Goal: Task Accomplishment & Management: Use online tool/utility

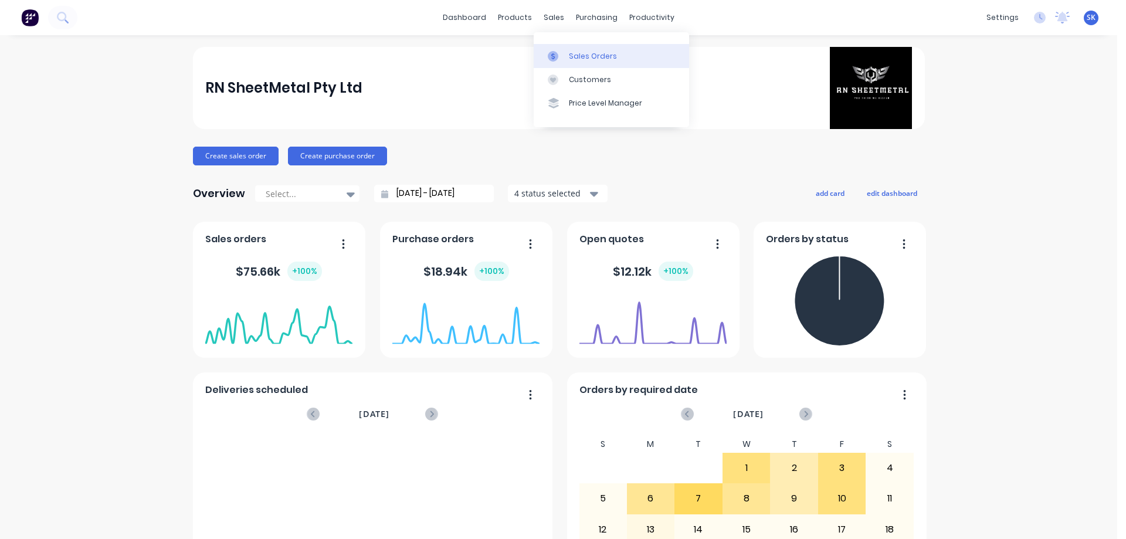
click at [567, 47] on link "Sales Orders" at bounding box center [611, 55] width 155 height 23
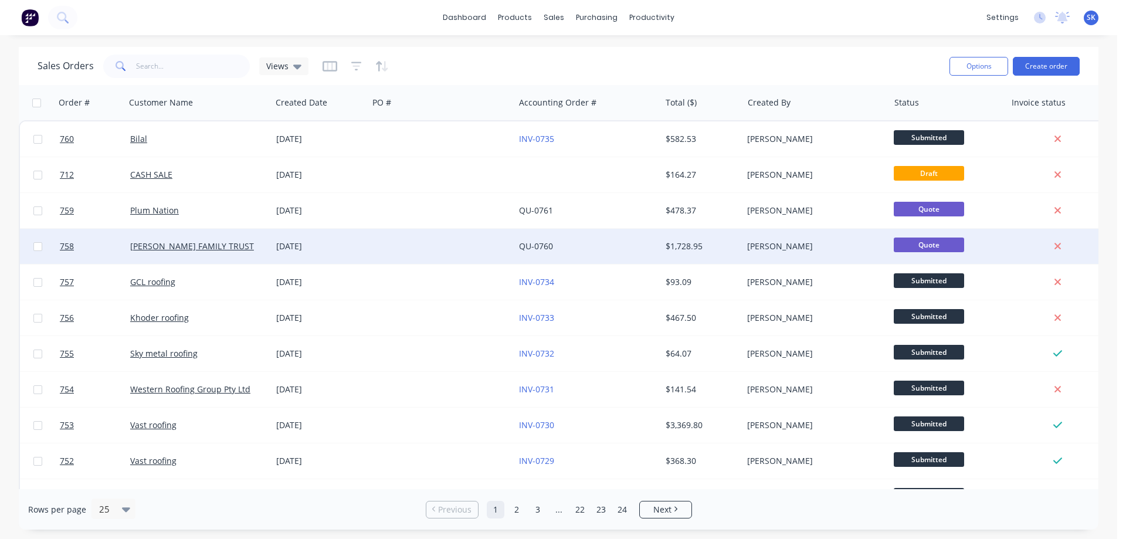
click at [324, 252] on div "[DATE]" at bounding box center [319, 246] width 87 height 12
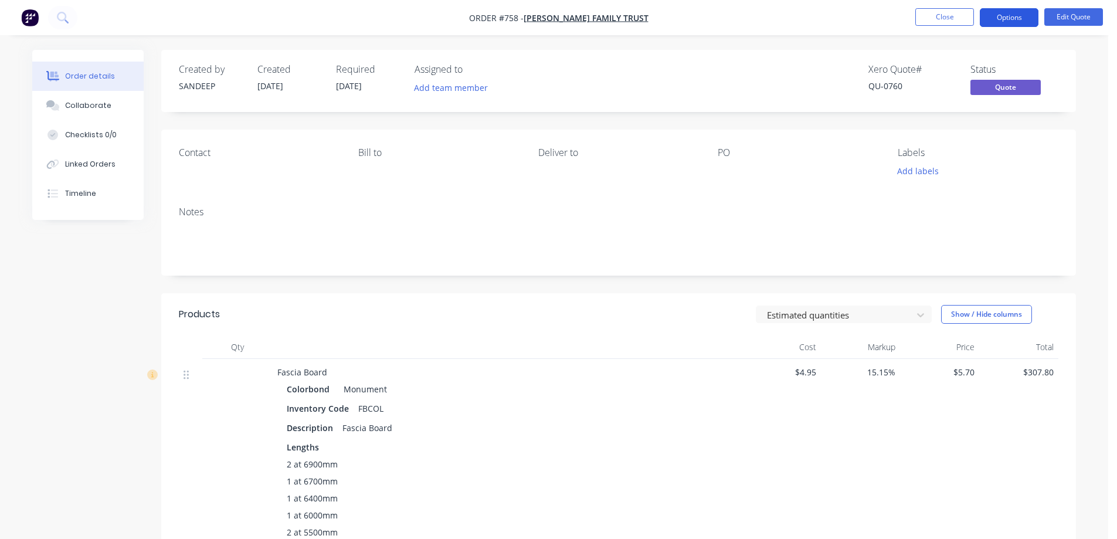
click at [1011, 19] on button "Options" at bounding box center [1009, 17] width 59 height 19
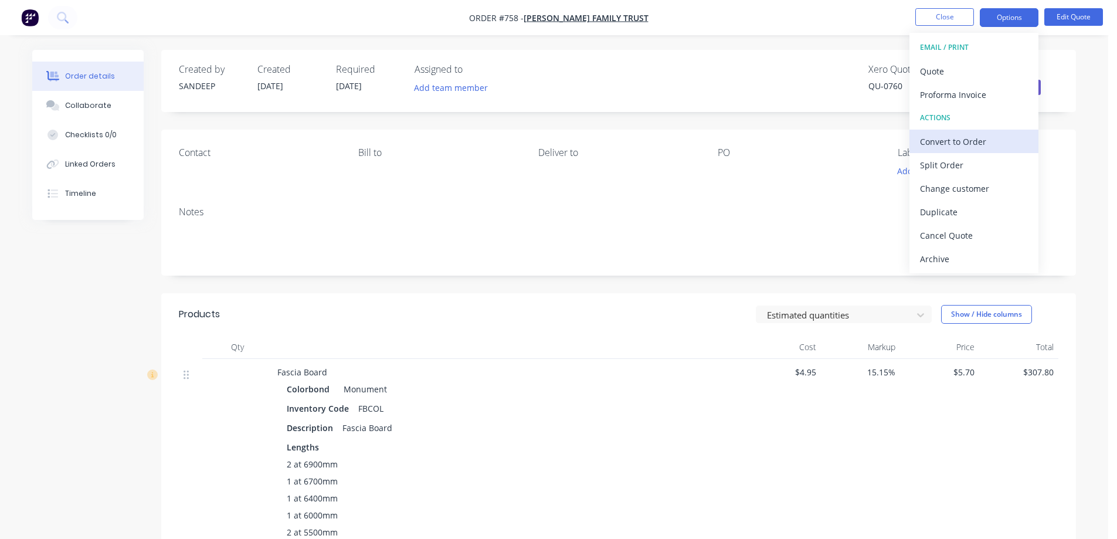
click at [955, 140] on div "Convert to Order" at bounding box center [974, 141] width 108 height 17
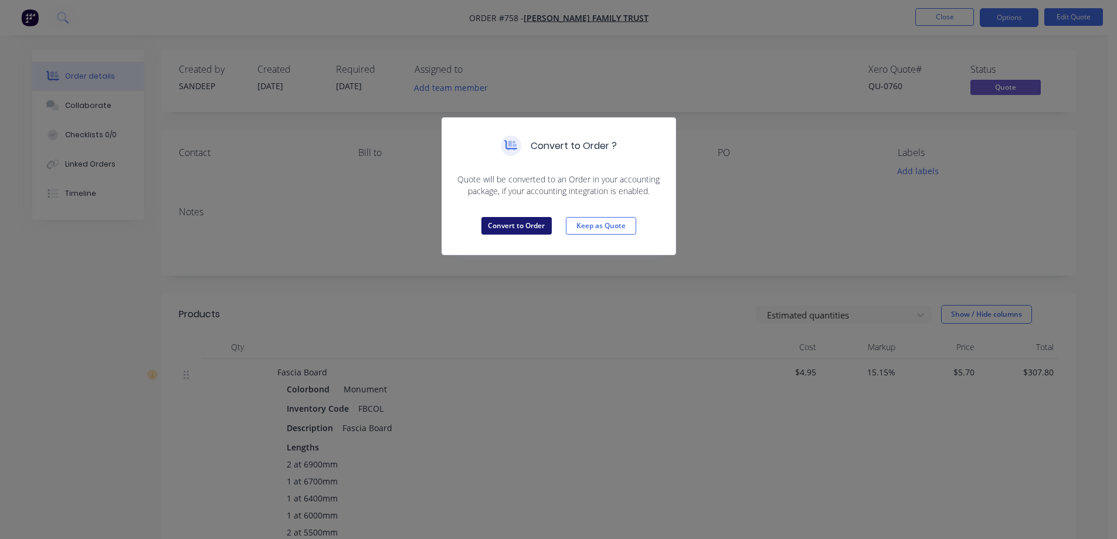
click at [519, 227] on button "Convert to Order" at bounding box center [516, 226] width 70 height 18
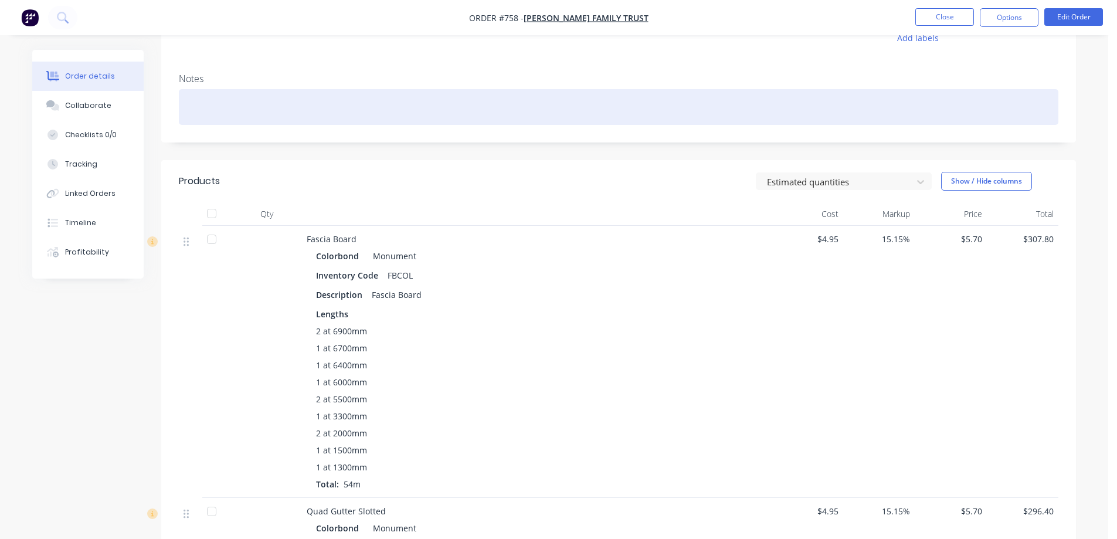
scroll to position [117, 0]
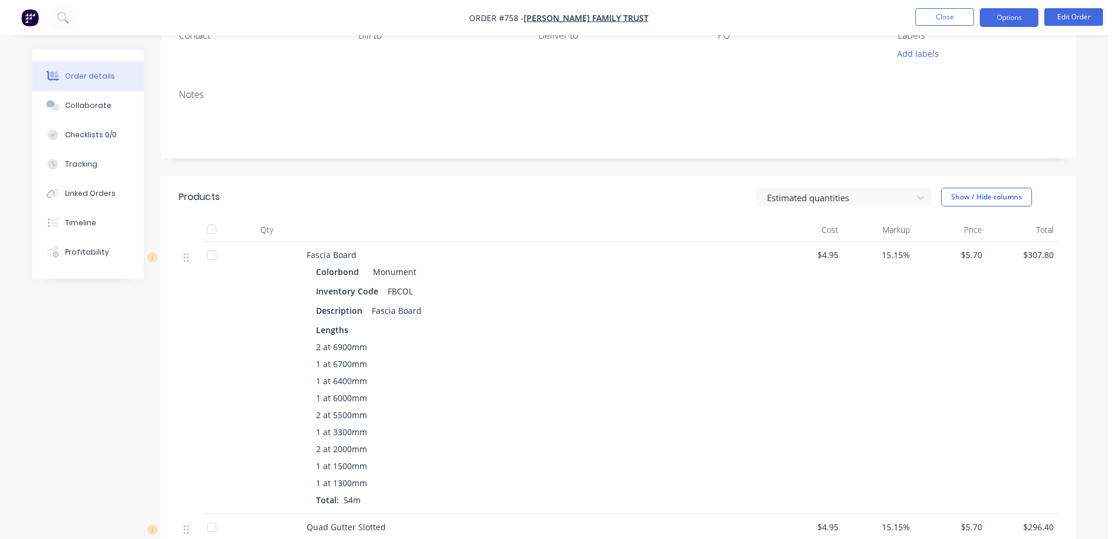
click at [1014, 18] on button "Options" at bounding box center [1009, 17] width 59 height 19
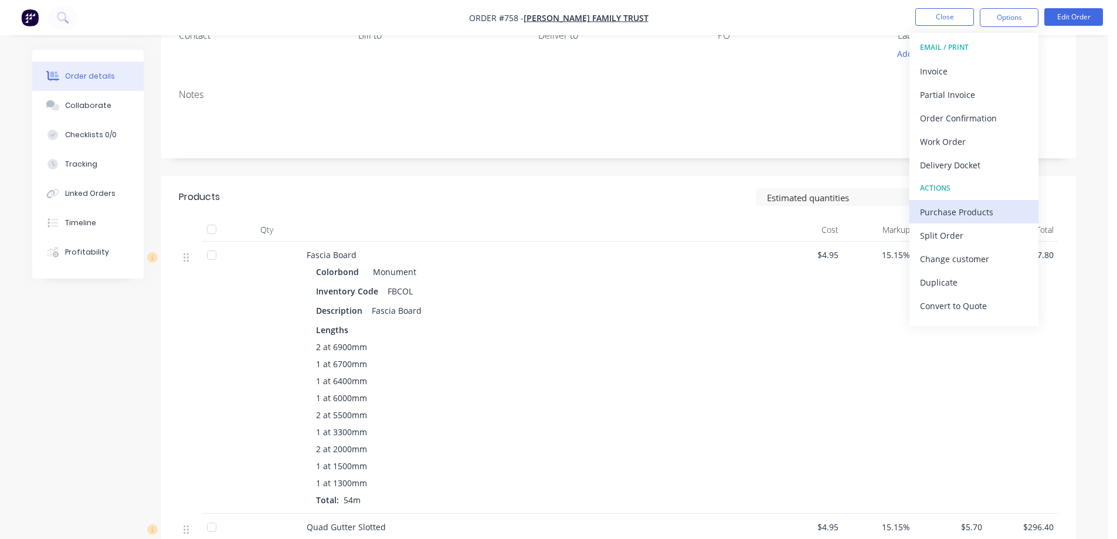
click at [957, 207] on div "Purchase Products" at bounding box center [974, 212] width 108 height 17
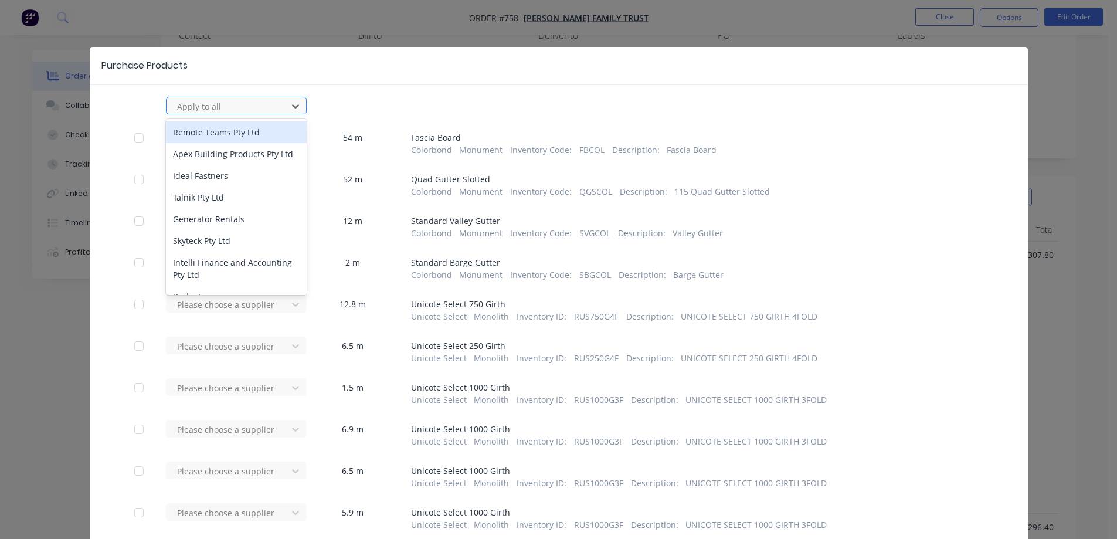
click at [214, 110] on div at bounding box center [229, 106] width 106 height 15
type input "met"
click at [212, 133] on div "METFOLD SHEET METAL" at bounding box center [236, 132] width 141 height 22
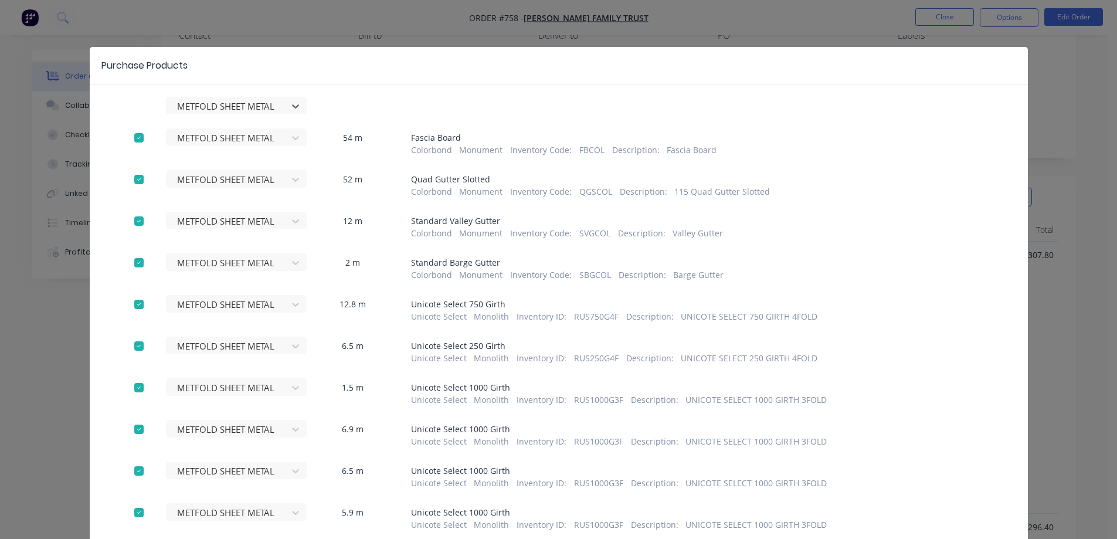
click at [135, 299] on div at bounding box center [138, 304] width 23 height 23
click at [127, 342] on div at bounding box center [138, 345] width 23 height 23
click at [137, 385] on div at bounding box center [138, 387] width 23 height 23
click at [133, 430] on div at bounding box center [138, 429] width 23 height 23
click at [133, 469] on div at bounding box center [138, 470] width 23 height 23
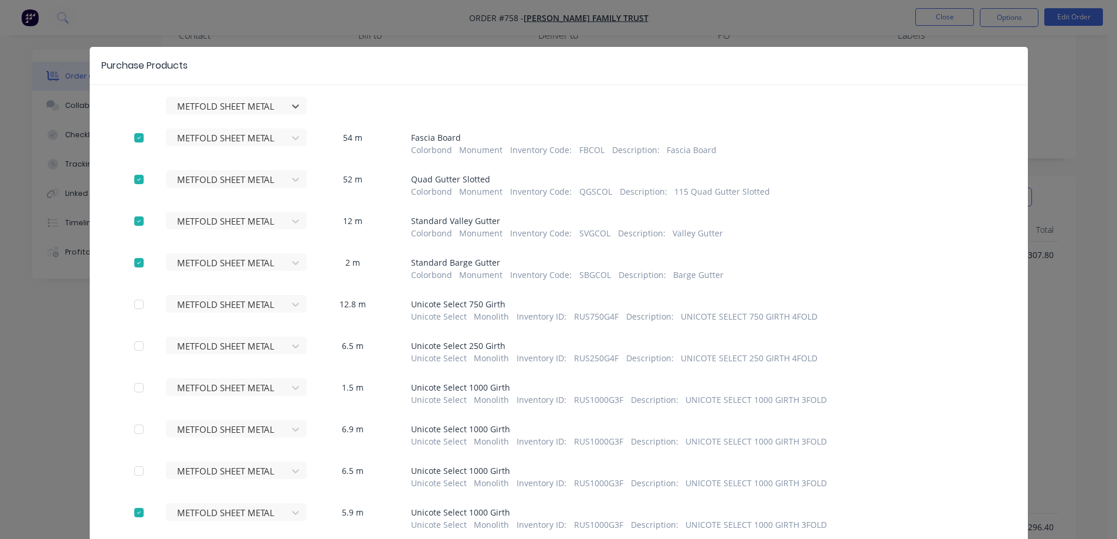
click at [137, 516] on div at bounding box center [138, 512] width 23 height 23
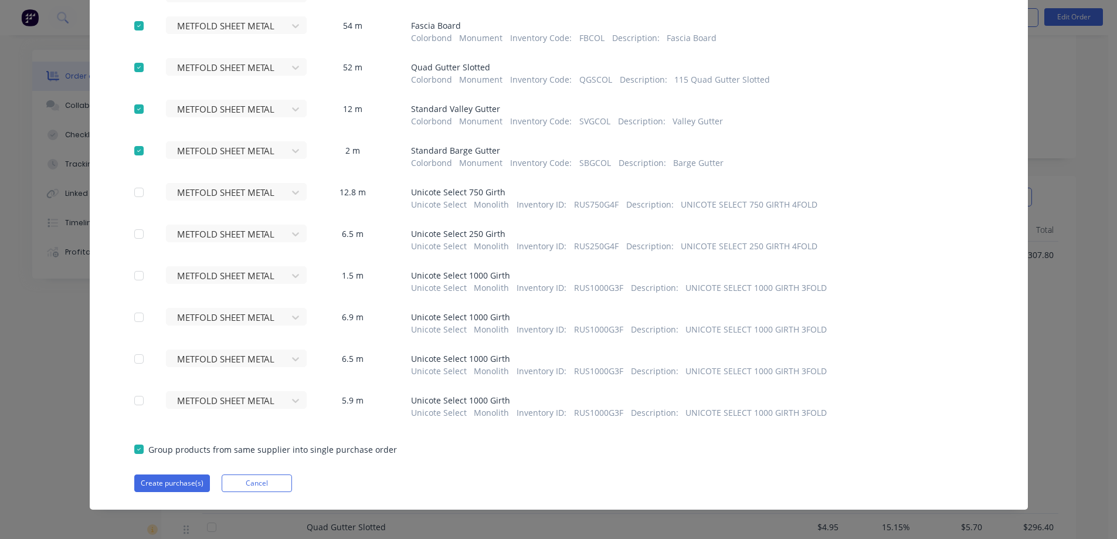
scroll to position [117, 0]
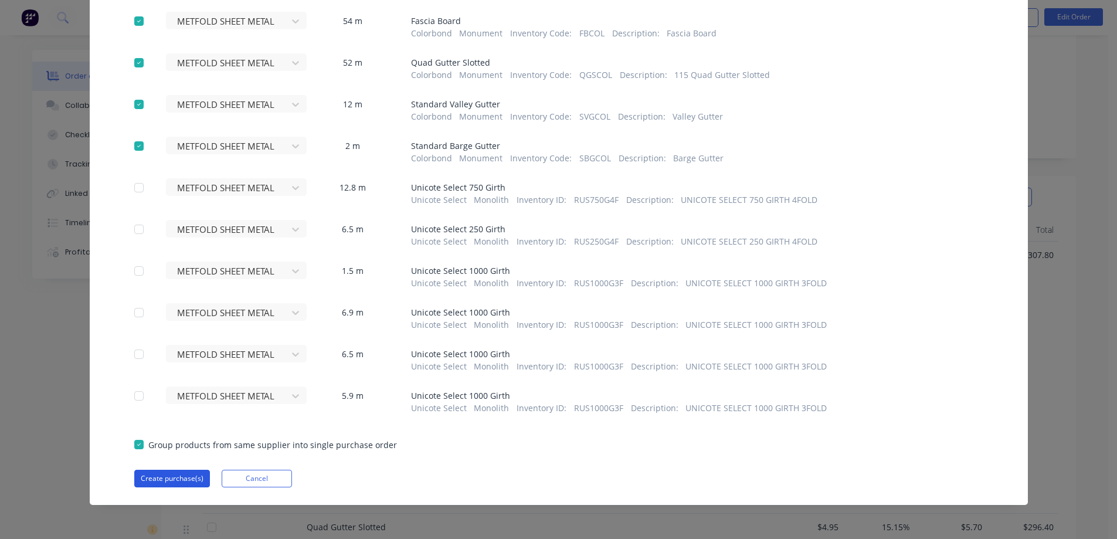
click at [157, 481] on button "Create purchase(s)" at bounding box center [172, 479] width 76 height 18
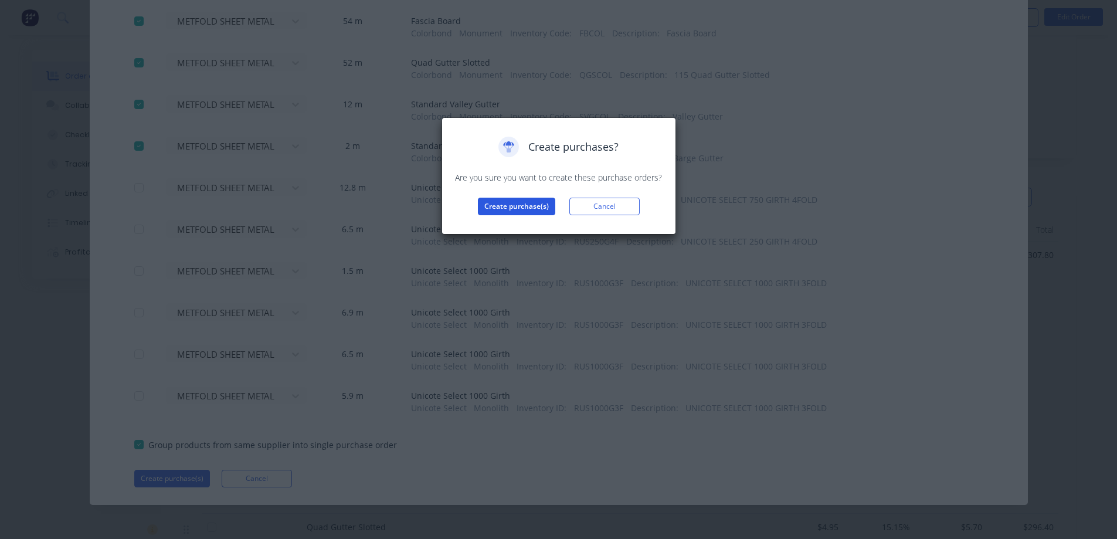
click at [524, 204] on button "Create purchase(s)" at bounding box center [516, 207] width 77 height 18
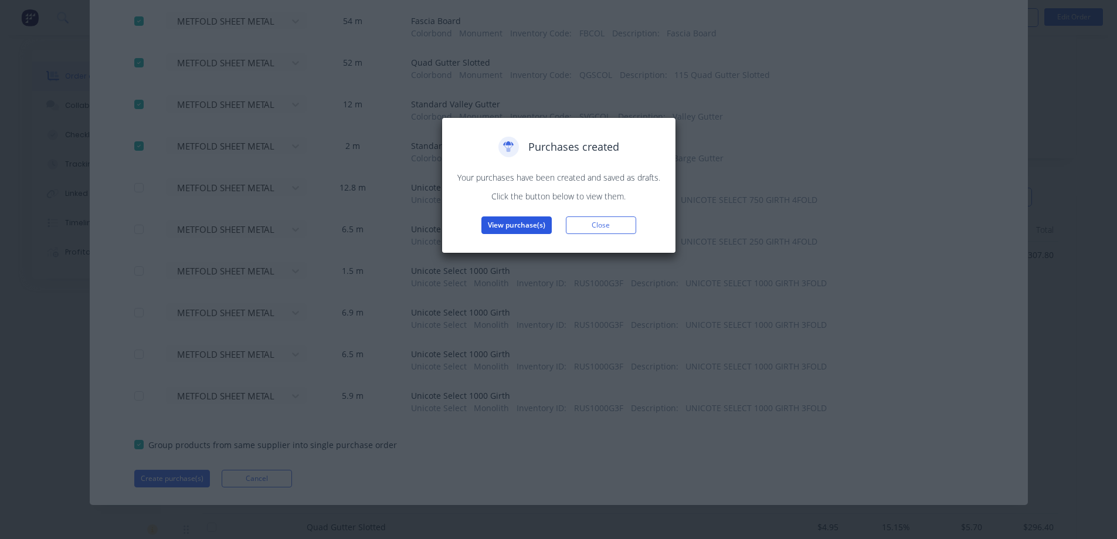
click at [522, 220] on button "View purchase(s)" at bounding box center [516, 225] width 70 height 18
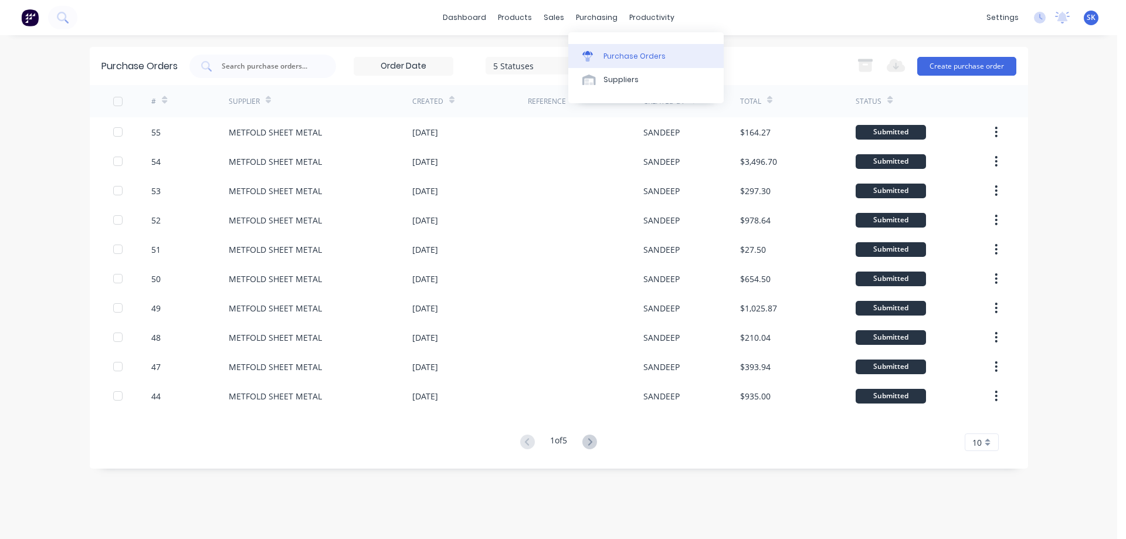
click at [606, 47] on link "Purchase Orders" at bounding box center [645, 55] width 155 height 23
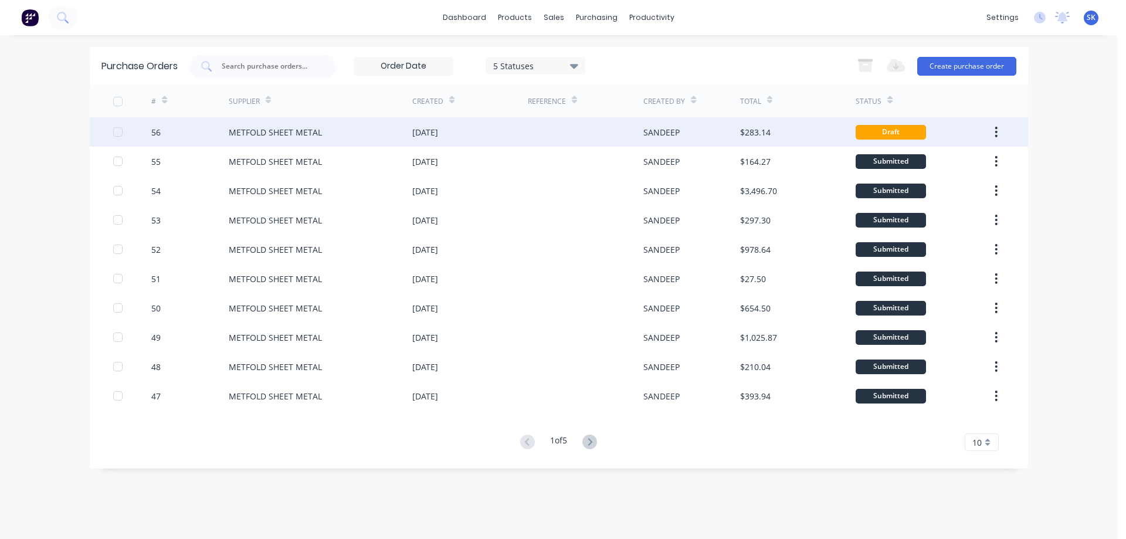
click at [470, 131] on div "[DATE]" at bounding box center [470, 131] width 116 height 29
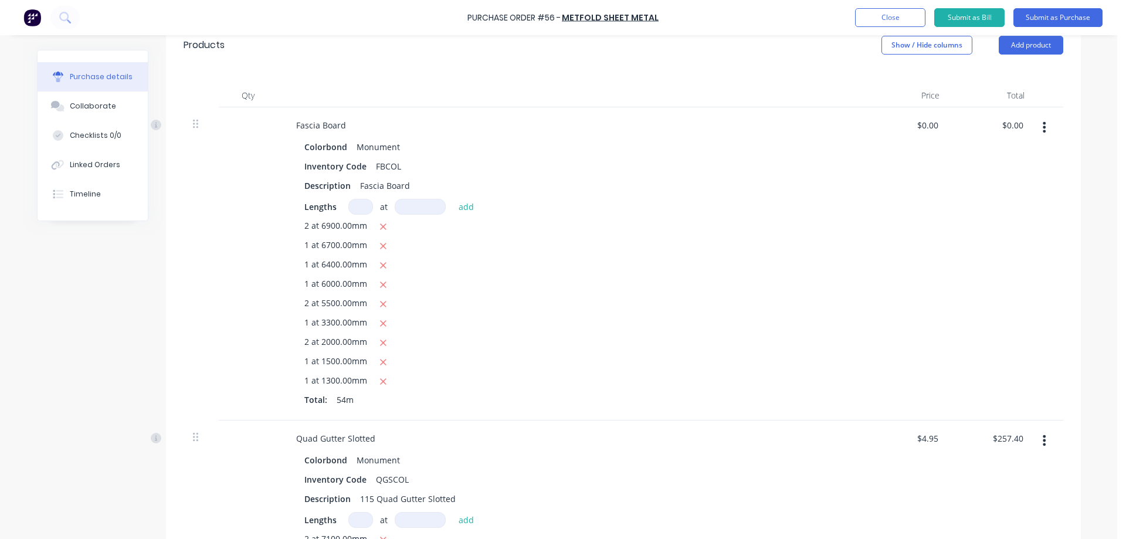
scroll to position [293, 0]
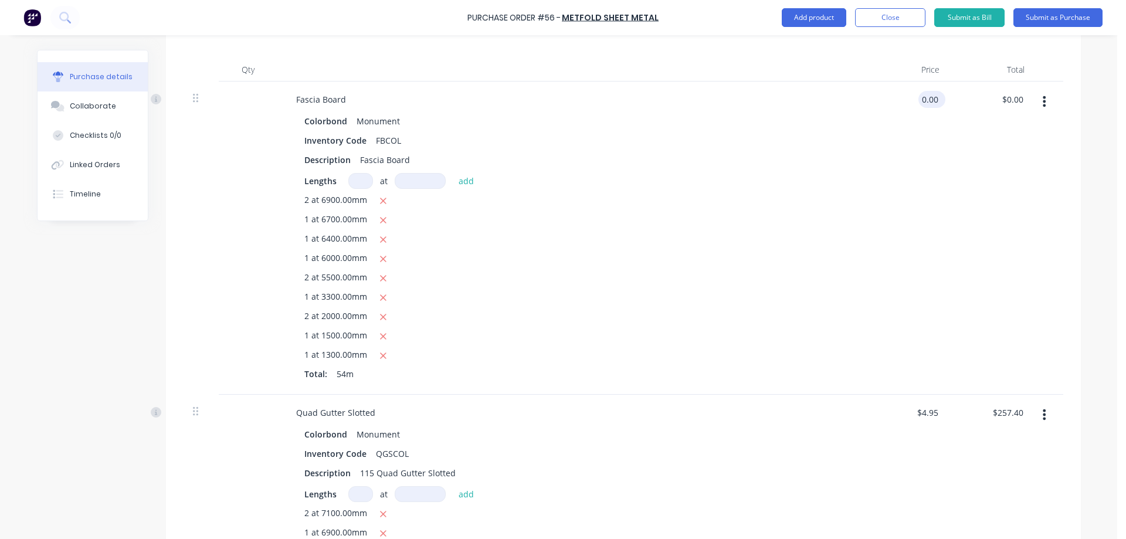
click at [922, 104] on input "0.00" at bounding box center [929, 99] width 22 height 17
click at [912, 175] on div "$0.00 $0.00" at bounding box center [906, 238] width 85 height 313
click at [924, 102] on input "0.00" at bounding box center [927, 99] width 27 height 17
click at [924, 102] on input "0.00" at bounding box center [929, 99] width 22 height 17
type input "$4.95"
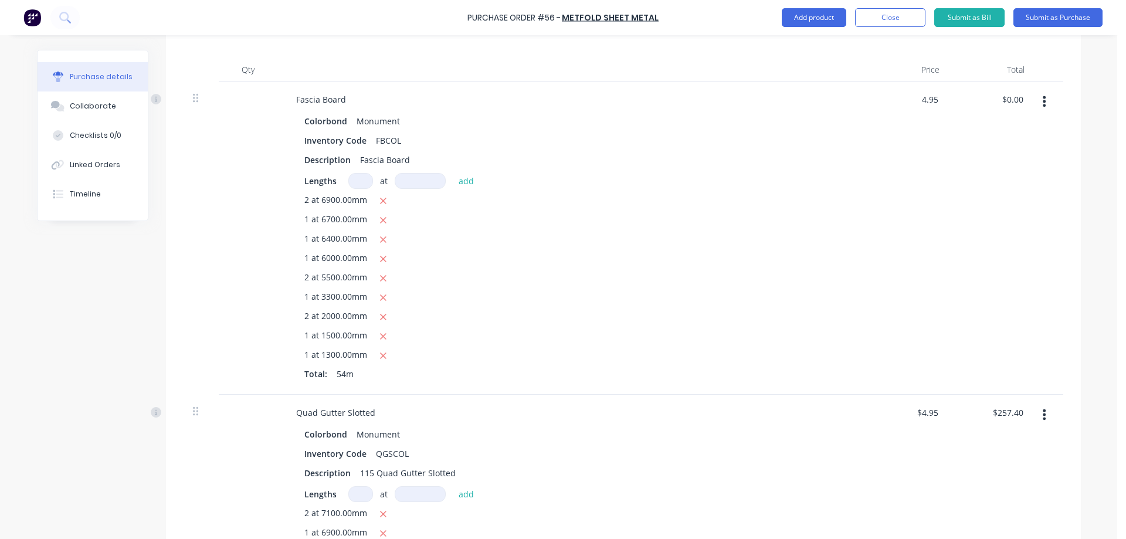
type input "$267.30"
click at [918, 156] on div "$4.95 $4.95" at bounding box center [906, 238] width 85 height 313
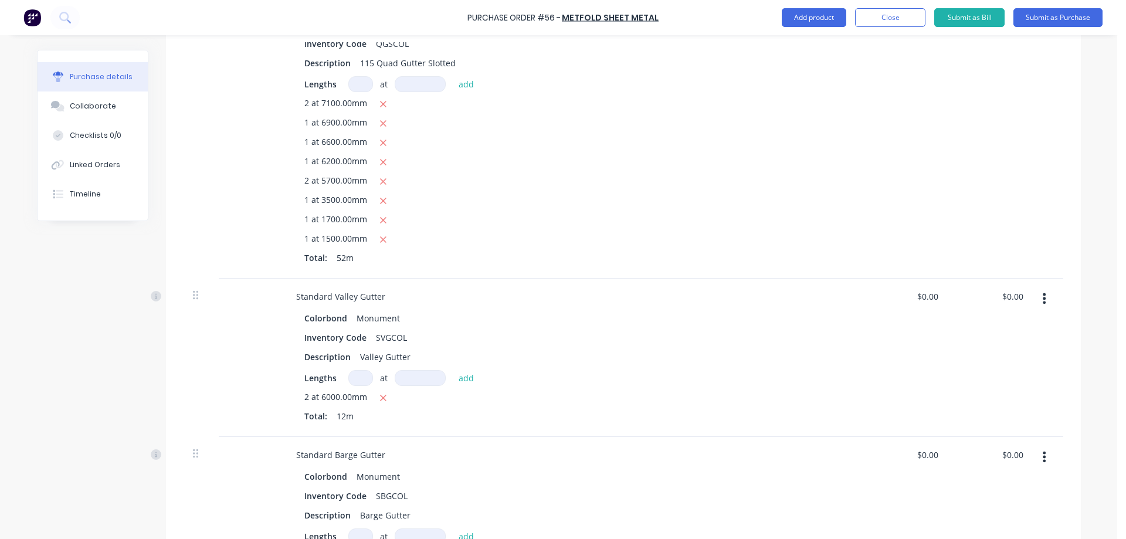
scroll to position [704, 0]
click at [927, 296] on input "0.00" at bounding box center [929, 295] width 22 height 17
type input "$8.36"
type input "$100.32"
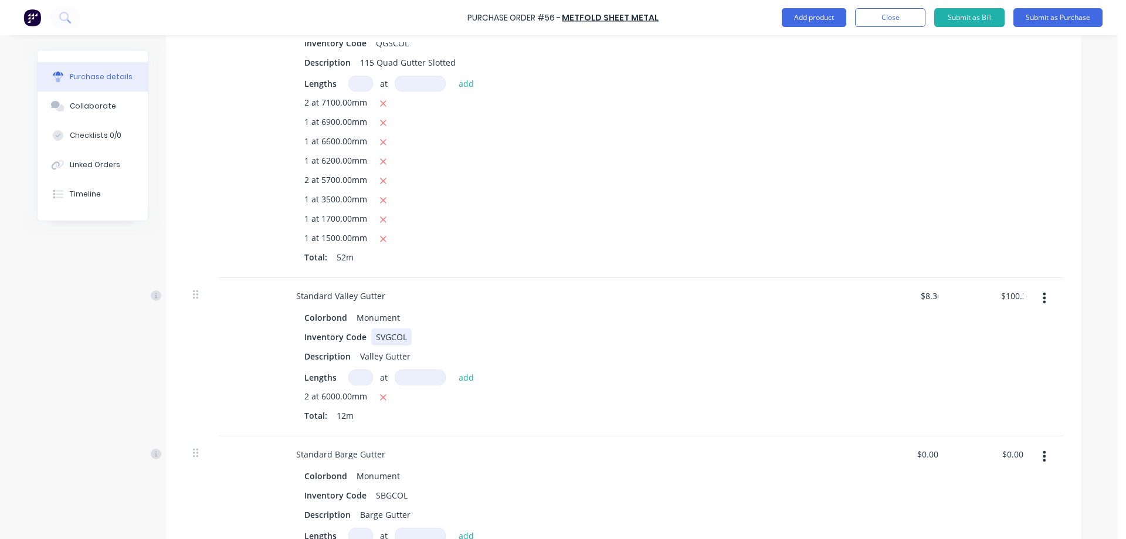
click at [857, 338] on div "Standard Valley Gutter Colorbond Monument Inventory Code SVGCOL Description Val…" at bounding box center [570, 357] width 586 height 158
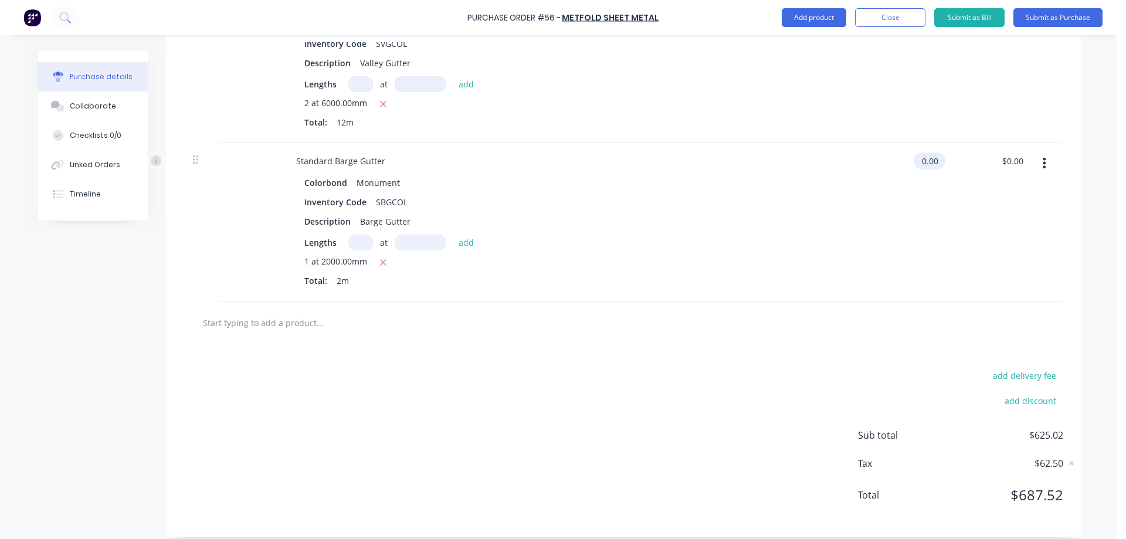
click at [918, 164] on input "0.00" at bounding box center [927, 160] width 27 height 17
click at [918, 164] on input "0.00" at bounding box center [929, 160] width 22 height 17
type input "$10.98"
type input "$21.96"
click at [896, 208] on div "$10.98 $10.98" at bounding box center [906, 222] width 85 height 158
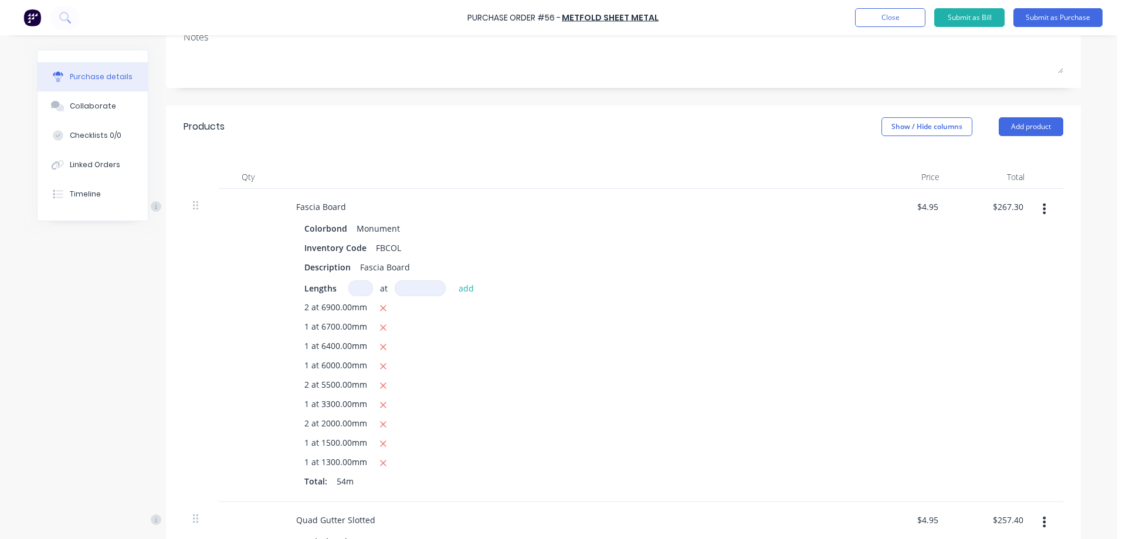
scroll to position [0, 0]
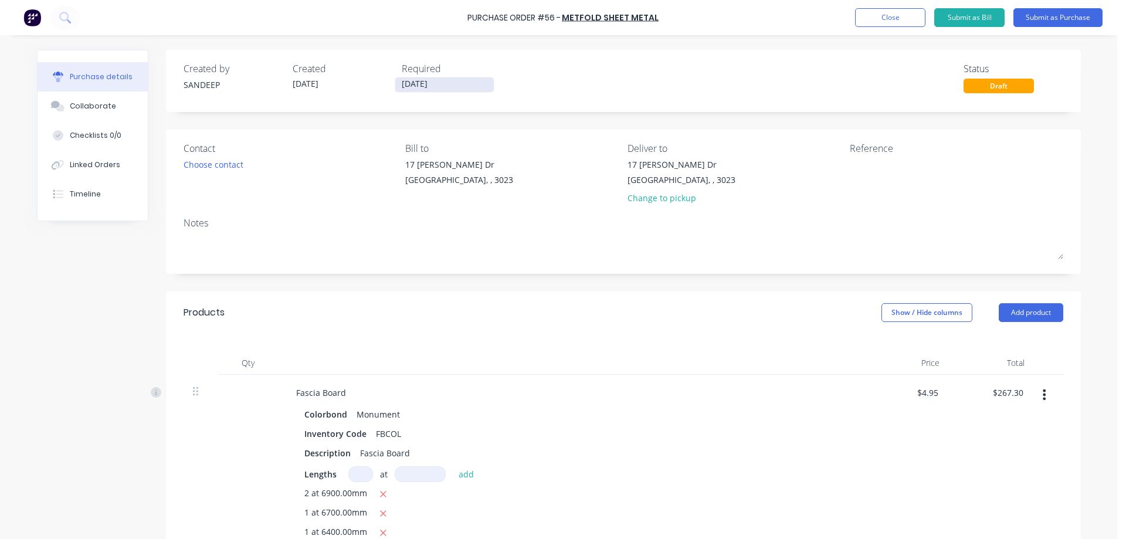
click at [408, 79] on input "[DATE]" at bounding box center [444, 84] width 99 height 15
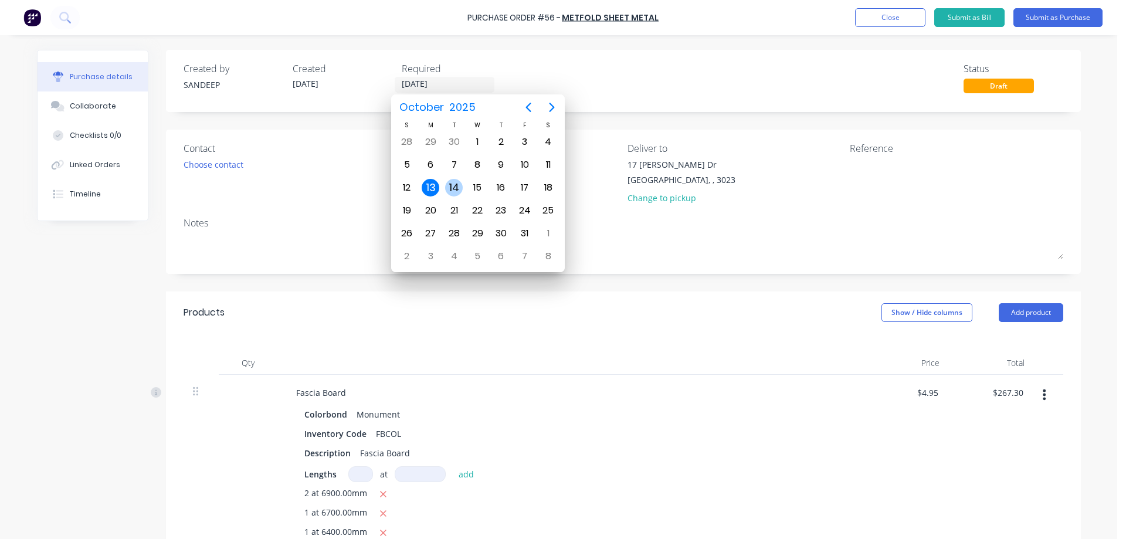
click at [457, 178] on div "14" at bounding box center [453, 188] width 23 height 22
type input "[DATE]"
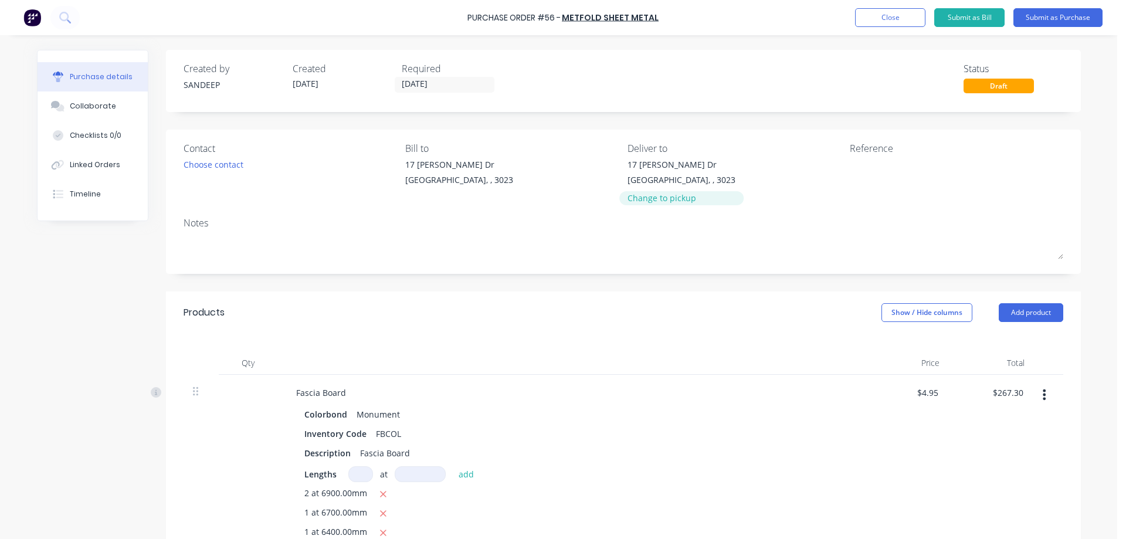
click at [642, 198] on div "Change to pickup" at bounding box center [682, 198] width 108 height 12
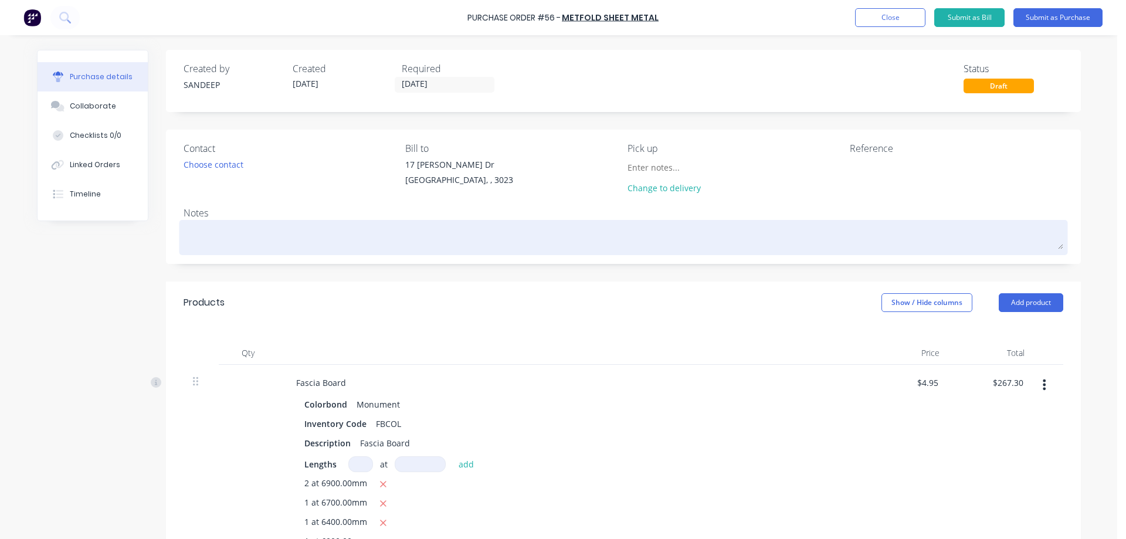
click at [296, 240] on textarea at bounding box center [624, 236] width 880 height 26
type textarea "t"
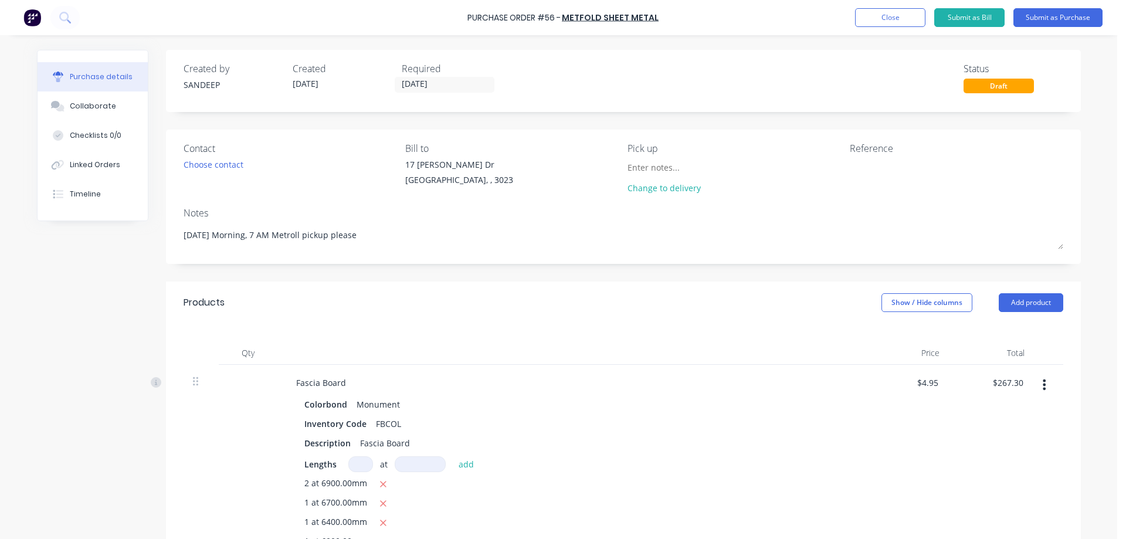
type textarea "[DATE] Morning, 7 AM Metroll pickup please"
click at [1034, 19] on button "Submit as Purchase" at bounding box center [1057, 17] width 89 height 19
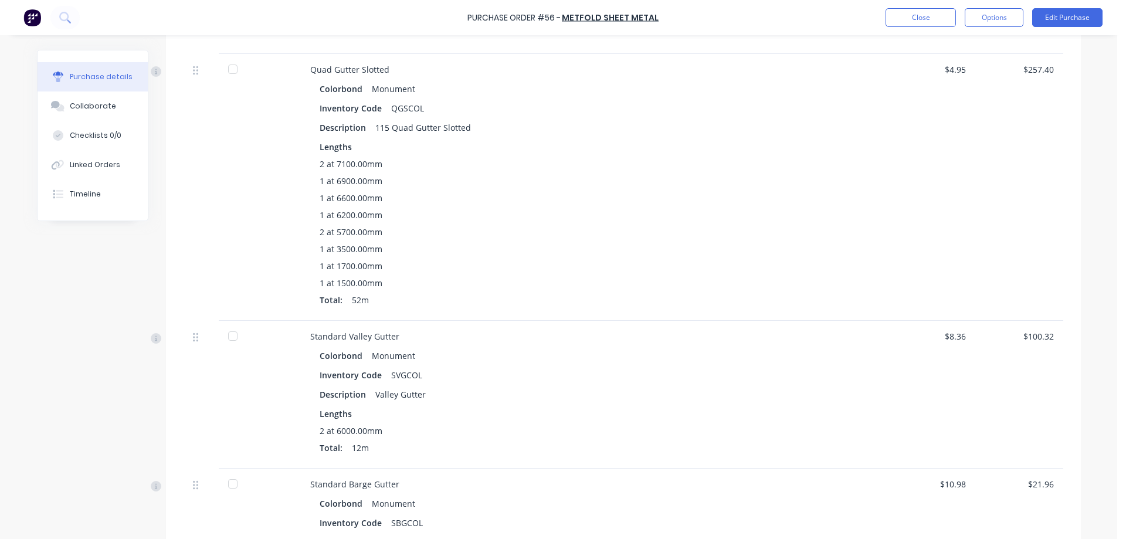
scroll to position [831, 0]
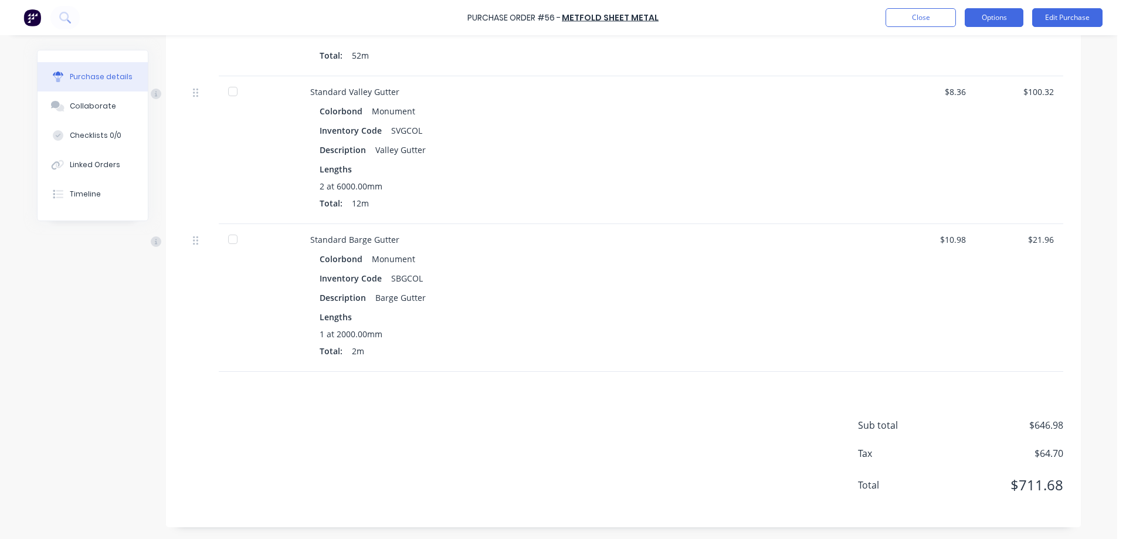
click at [1006, 21] on button "Options" at bounding box center [994, 17] width 59 height 19
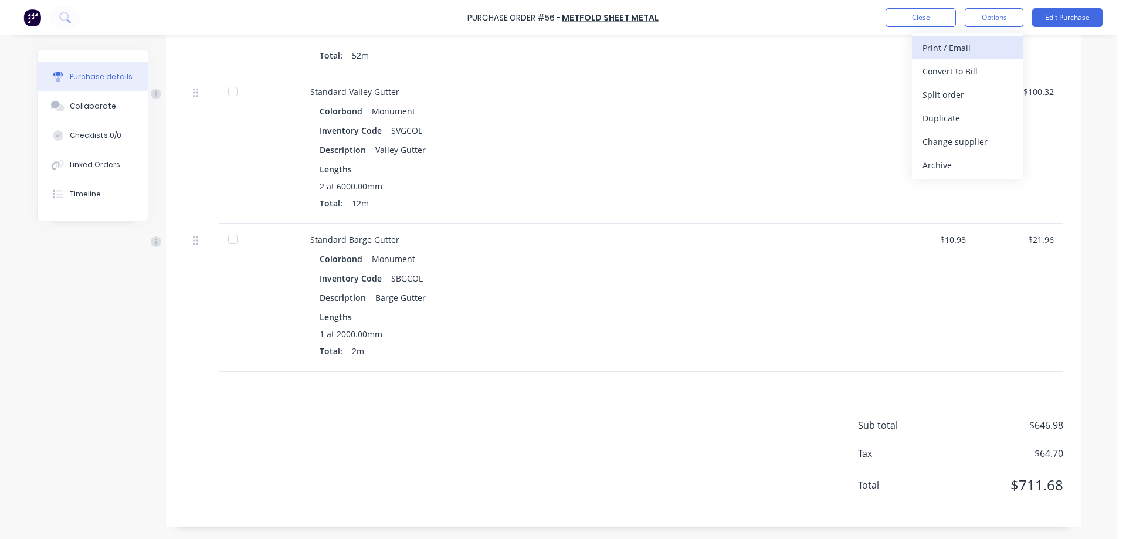
click at [982, 51] on div "Print / Email" at bounding box center [968, 47] width 90 height 17
click at [957, 64] on div "With pricing" at bounding box center [968, 71] width 90 height 17
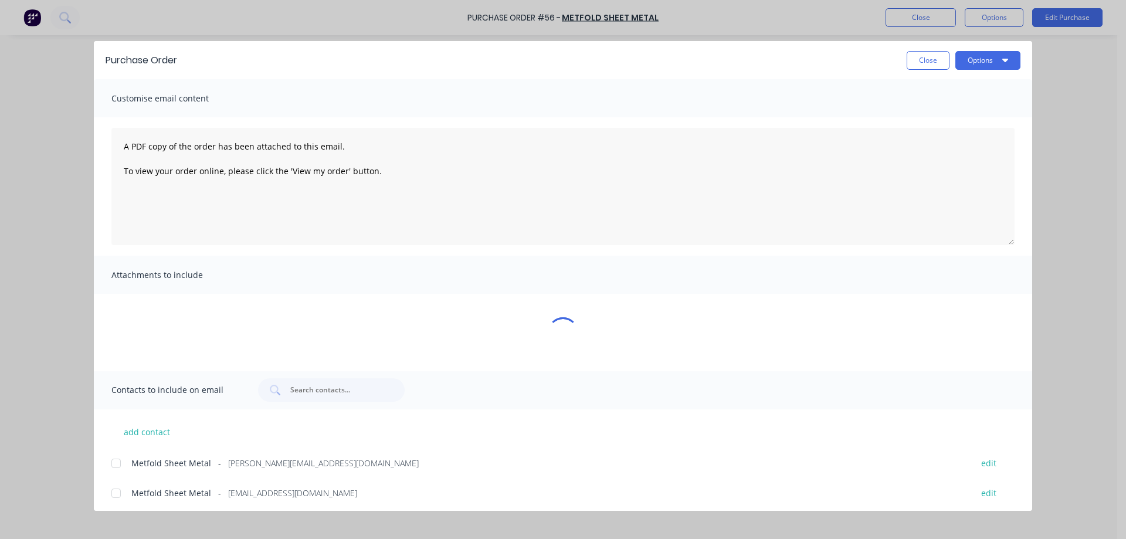
scroll to position [0, 0]
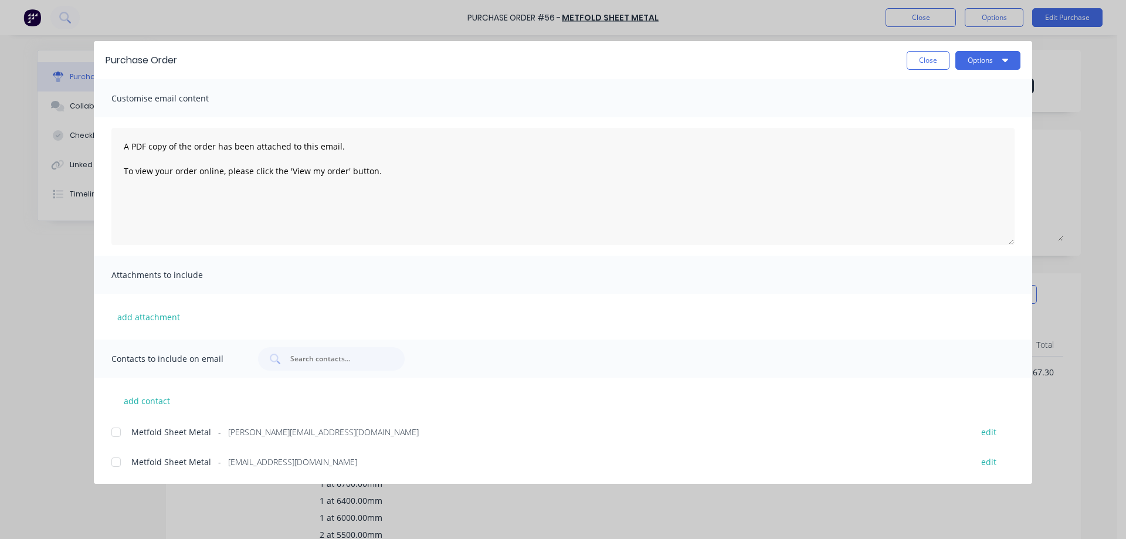
click at [141, 432] on span "Metfold Sheet Metal" at bounding box center [171, 432] width 80 height 12
click at [146, 317] on button "add attachment" at bounding box center [148, 317] width 74 height 18
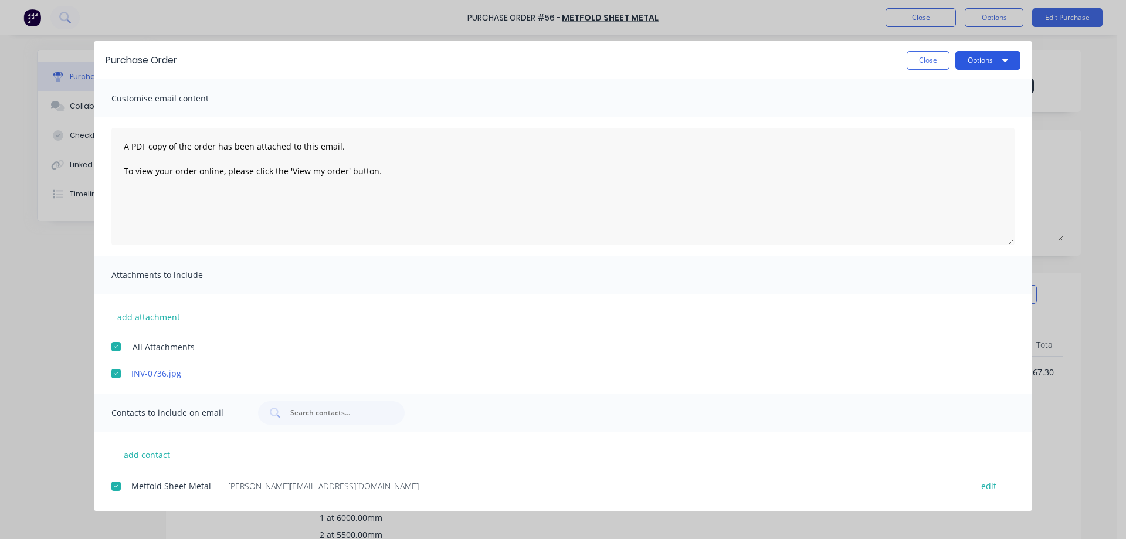
click at [977, 56] on button "Options" at bounding box center [987, 60] width 65 height 19
click at [948, 133] on div "Email" at bounding box center [965, 136] width 90 height 17
click at [932, 60] on button "Close" at bounding box center [928, 60] width 43 height 19
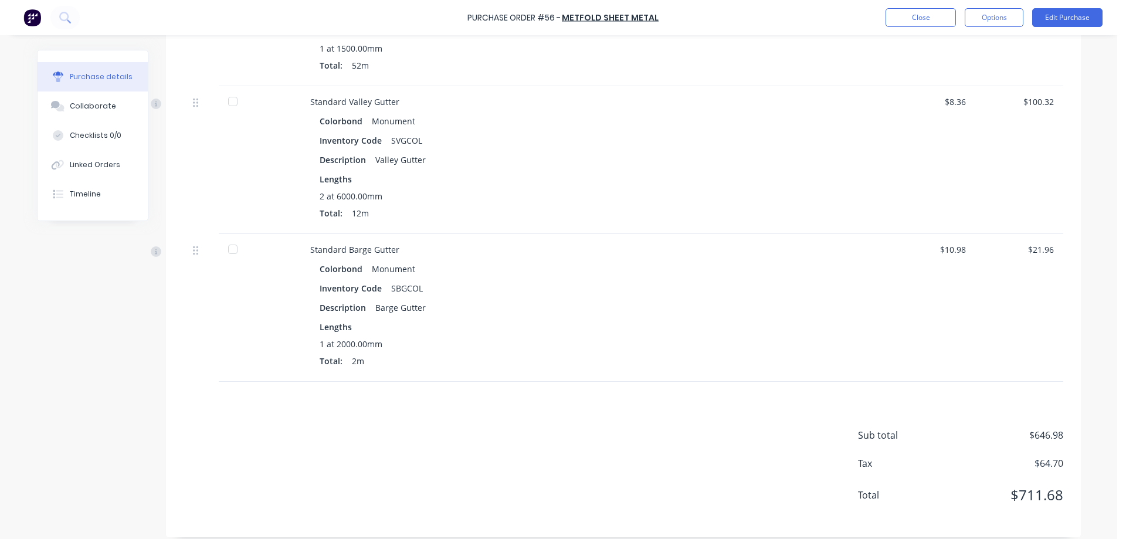
scroll to position [762, 0]
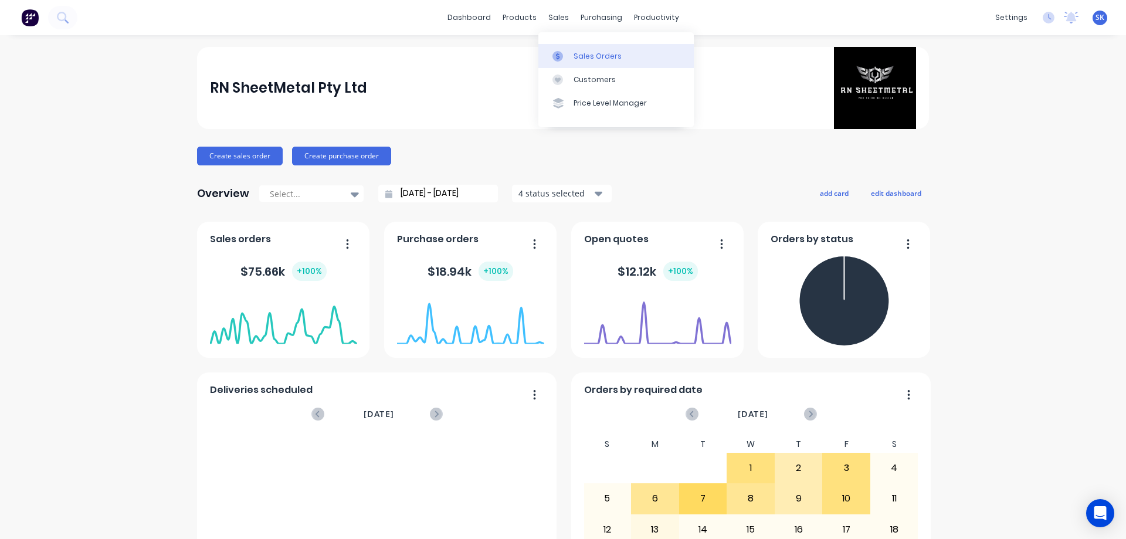
click at [575, 51] on div "Sales Orders" at bounding box center [598, 56] width 48 height 11
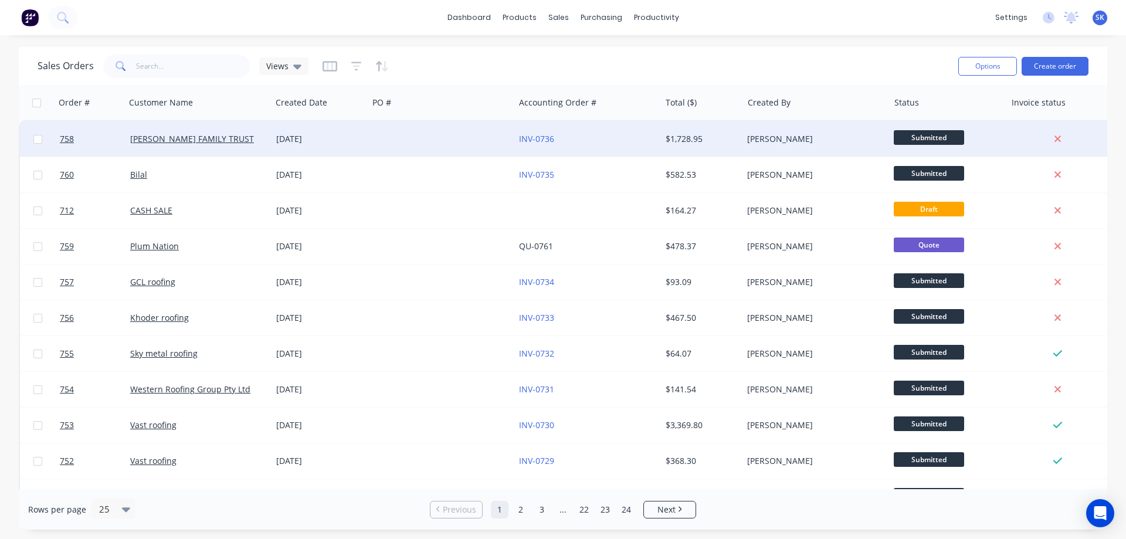
click at [304, 135] on div "[DATE]" at bounding box center [319, 139] width 87 height 12
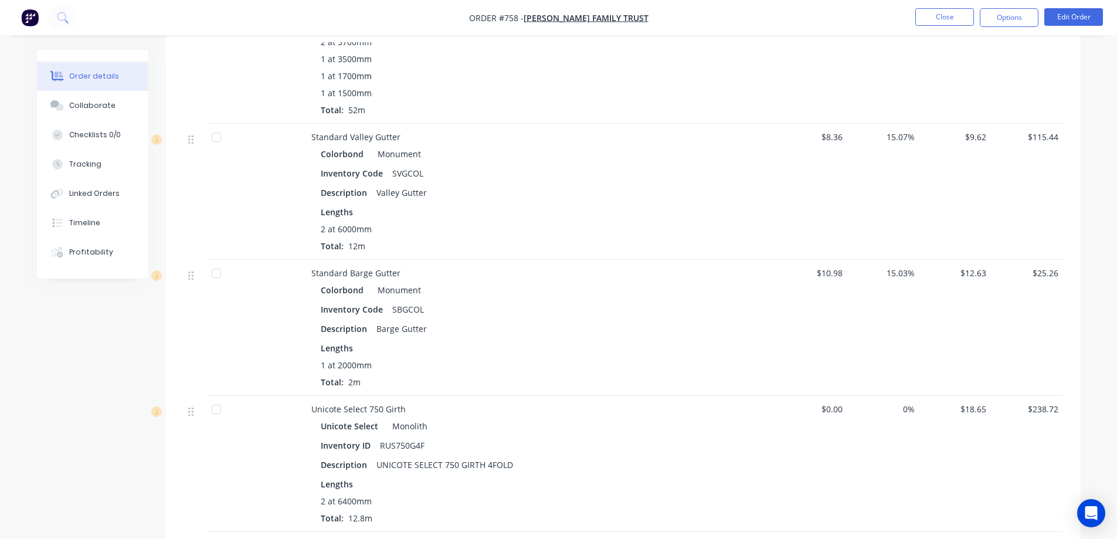
scroll to position [938, 0]
